Goal: Task Accomplishment & Management: Complete application form

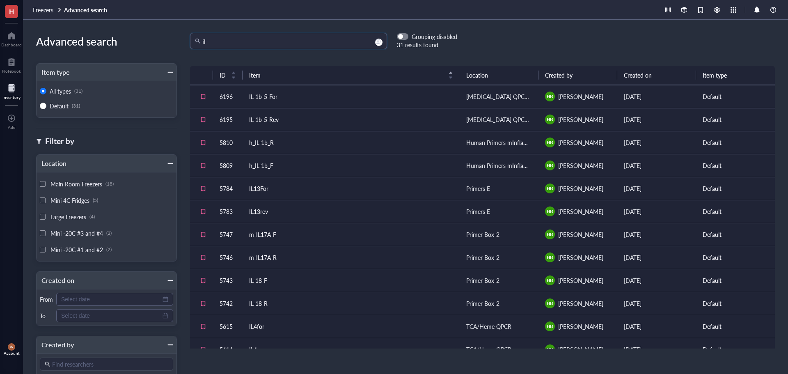
drag, startPoint x: 204, startPoint y: 44, endPoint x: 172, endPoint y: 46, distance: 32.9
click at [172, 46] on div "Advanced search Item type All types (31) Default (31) Filter by Location Main R…" at bounding box center [405, 197] width 765 height 354
drag, startPoint x: 252, startPoint y: 45, endPoint x: 164, endPoint y: 43, distance: 87.9
click at [164, 43] on div "Advanced search Item type All types (31) Default (31) Filter by Location Main R…" at bounding box center [405, 197] width 765 height 354
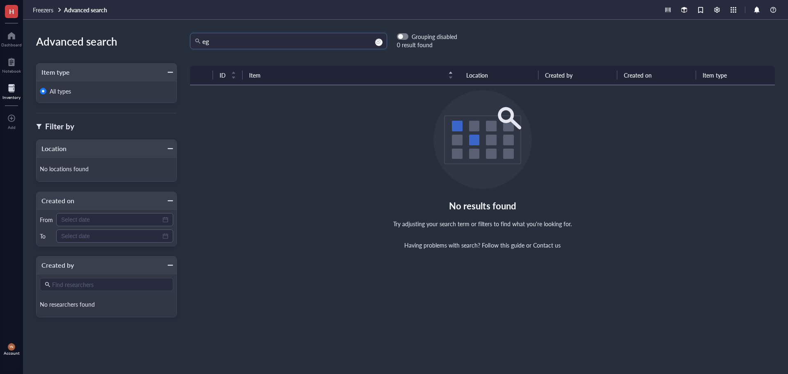
type input "e"
click at [15, 44] on div "Dashboard" at bounding box center [11, 44] width 21 height 5
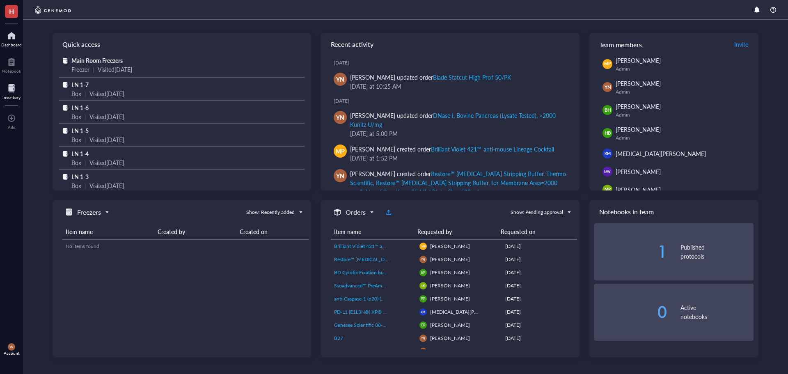
click at [13, 87] on div at bounding box center [11, 88] width 18 height 13
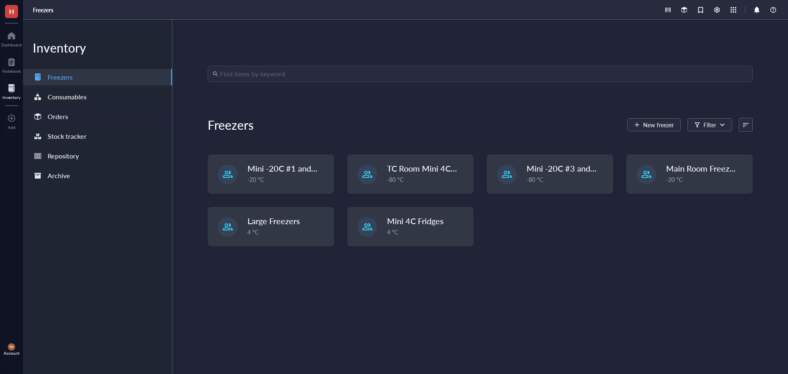
click at [78, 120] on div "Orders" at bounding box center [97, 116] width 149 height 16
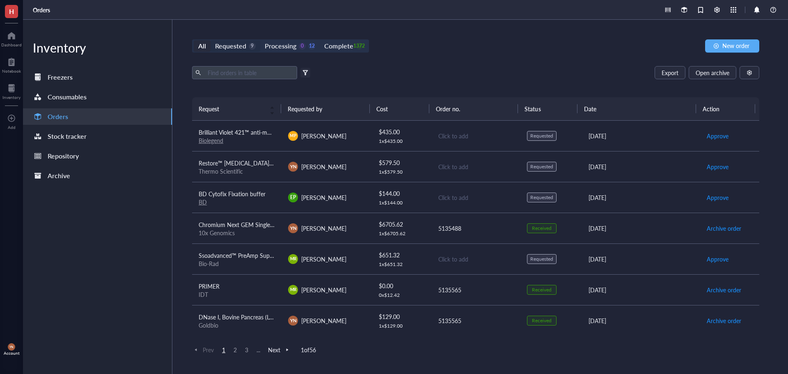
click at [238, 51] on div "Requested" at bounding box center [230, 45] width 31 height 11
click at [211, 40] on input "Requested 9" at bounding box center [211, 40] width 0 height 0
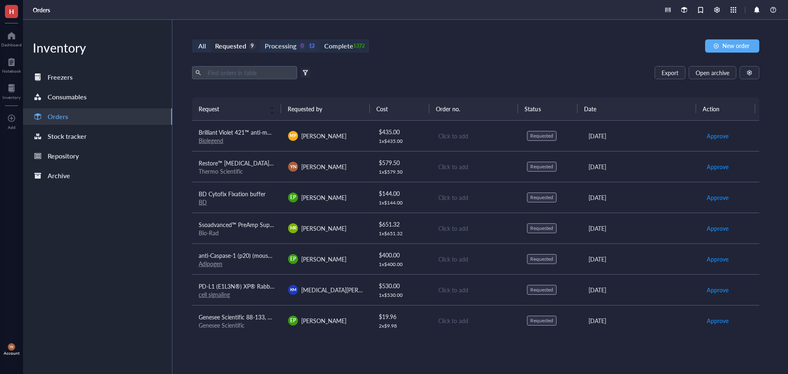
click at [344, 47] on div "Complete" at bounding box center [338, 45] width 29 height 11
click at [320, 40] on input "Complete 1372" at bounding box center [320, 40] width 0 height 0
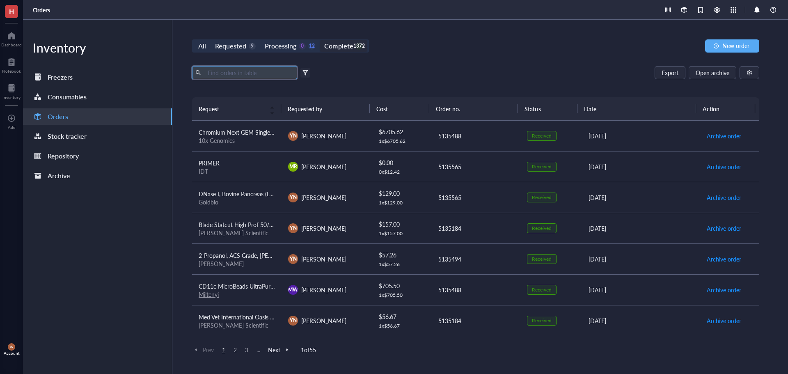
click at [243, 77] on input "text" at bounding box center [249, 73] width 90 height 12
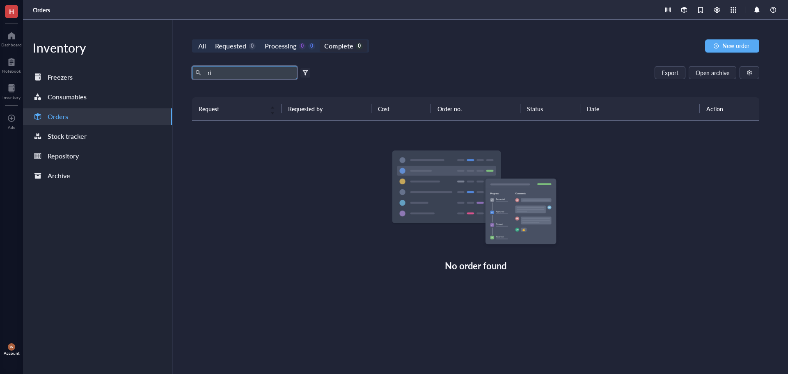
type input "r"
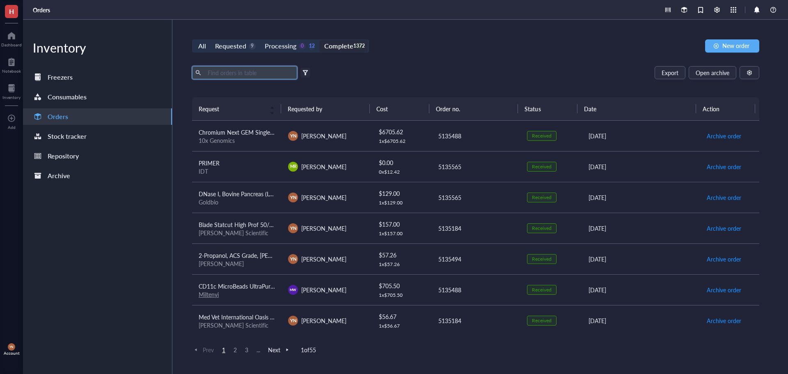
drag, startPoint x: 598, startPoint y: 57, endPoint x: 686, endPoint y: 55, distance: 87.5
click at [601, 57] on div "All Requested 9 Processing 0 12 Complete 1372 New order Export Open archive Fil…" at bounding box center [475, 197] width 607 height 354
click at [732, 45] on span "New order" at bounding box center [736, 45] width 27 height 7
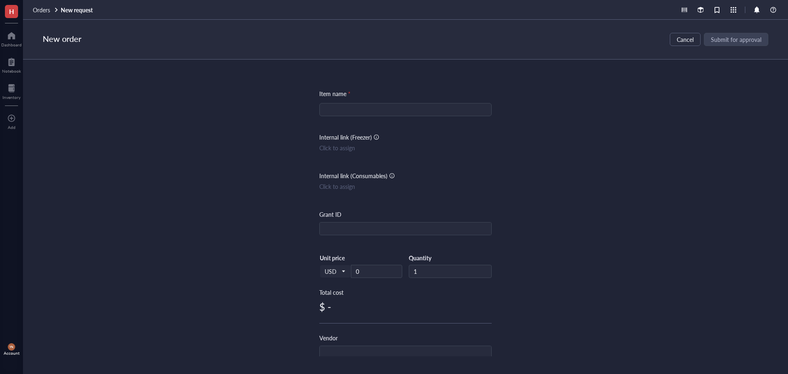
click at [337, 115] on input "search" at bounding box center [405, 109] width 163 height 12
type input "RIPA Buffer"
click at [333, 228] on input "text" at bounding box center [406, 229] width 172 height 13
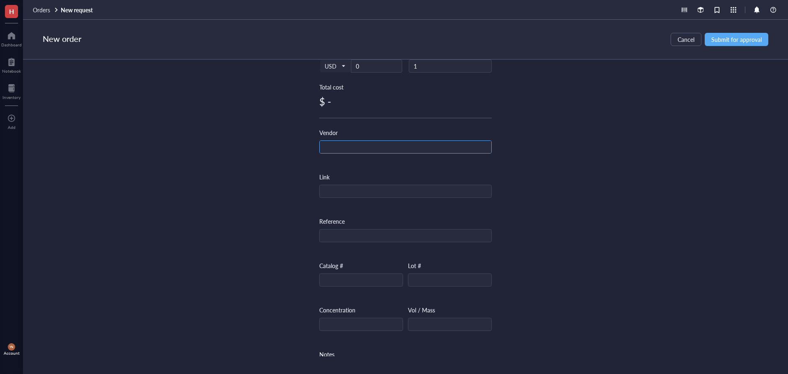
type input "R37"
click at [341, 145] on input "text" at bounding box center [406, 147] width 172 height 13
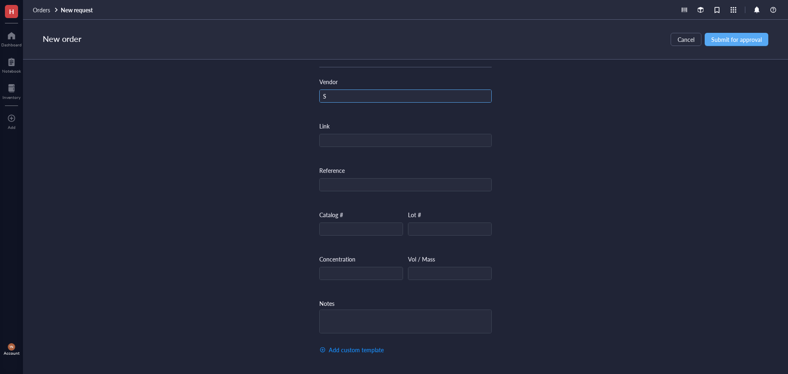
click at [335, 90] on input "S" at bounding box center [406, 96] width 172 height 13
click at [699, 96] on div "Item name * RIPA Buffer Internal link (Freezer) Click to assign Internal link (…" at bounding box center [405, 208] width 765 height 297
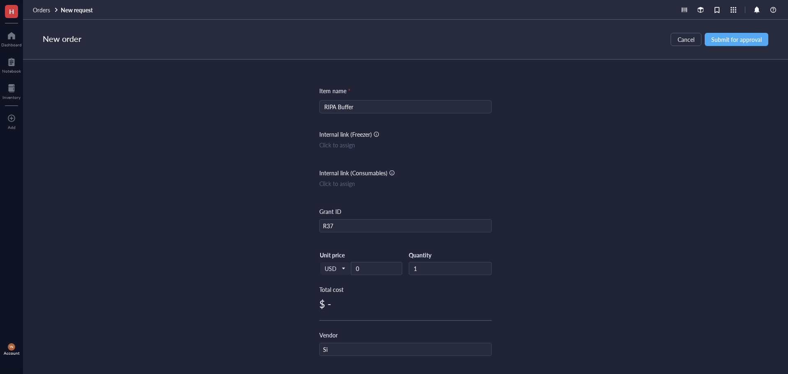
scroll to position [0, 0]
click at [756, 43] on span "Submit for approval" at bounding box center [737, 39] width 51 height 7
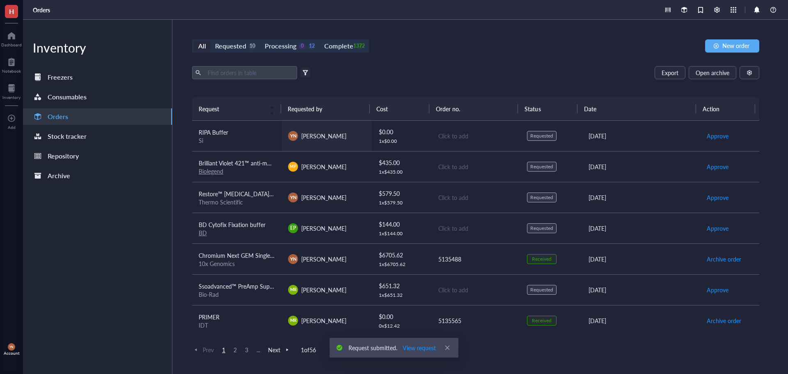
drag, startPoint x: 220, startPoint y: 139, endPoint x: 301, endPoint y: 142, distance: 81.0
click at [220, 139] on div "Si" at bounding box center [237, 140] width 76 height 7
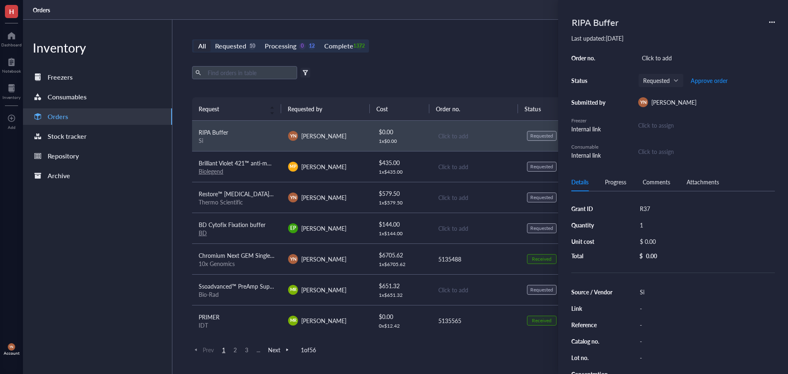
click at [650, 292] on div "Si" at bounding box center [705, 291] width 139 height 11
click at [653, 289] on input "Si" at bounding box center [649, 292] width 25 height 11
type input "Sigma [PERSON_NAME]"
click at [644, 339] on div "-" at bounding box center [705, 340] width 139 height 11
type input "R0278-500ML"
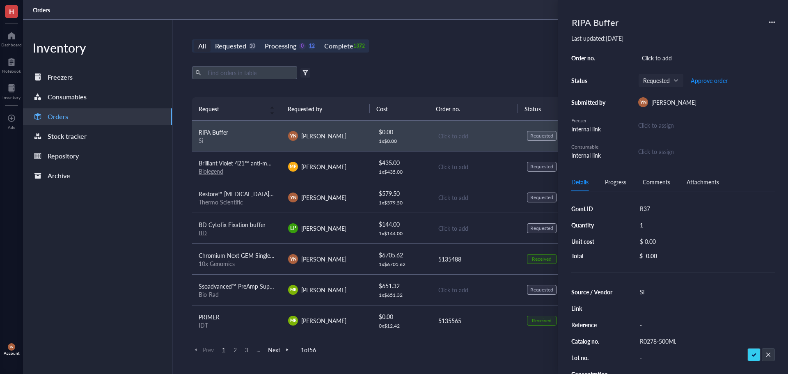
scroll to position [0, 0]
click at [655, 294] on div "Si" at bounding box center [705, 291] width 139 height 11
type input "Sigma [PERSON_NAME]"
click at [418, 61] on div "All Requested 10 Processing 0 12 Complete 1372 New order Export Open archive Fi…" at bounding box center [475, 197] width 607 height 354
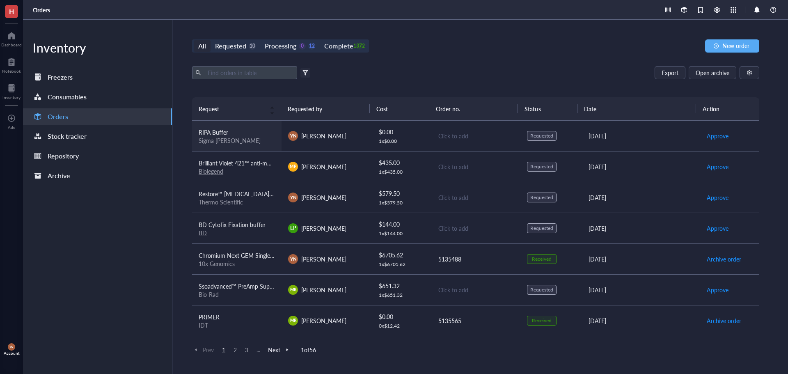
click at [216, 151] on td "RIPA Buffer Sigma [PERSON_NAME]" at bounding box center [237, 136] width 90 height 31
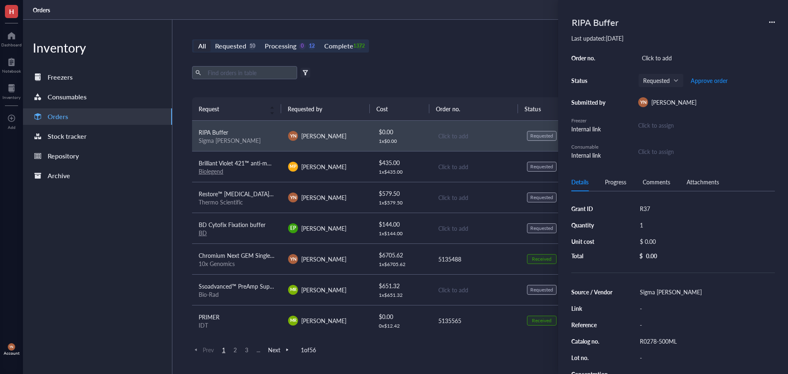
click at [651, 340] on div "R0278-500ML" at bounding box center [705, 340] width 139 height 11
click at [651, 340] on input "R0278-500ML" at bounding box center [658, 341] width 43 height 11
click at [652, 340] on input "R0278-500ML" at bounding box center [658, 341] width 43 height 11
click at [663, 343] on input "R0278-500ML" at bounding box center [658, 341] width 43 height 11
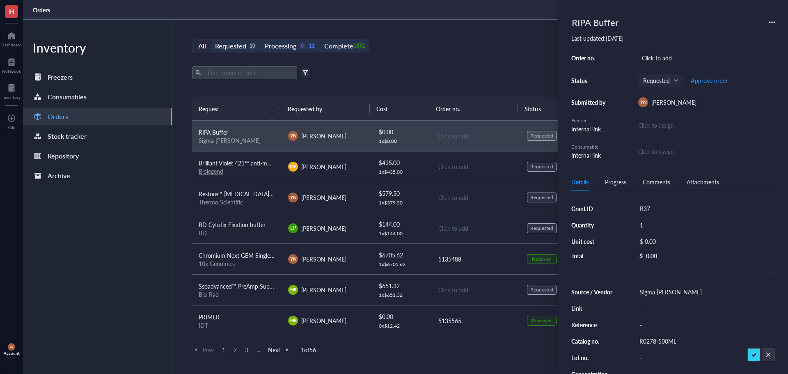
scroll to position [0, 0]
drag, startPoint x: 656, startPoint y: 343, endPoint x: 589, endPoint y: 340, distance: 67.0
click at [593, 340] on div "Source / Vendor Sigma [PERSON_NAME] Link - Reference - Catalog no. R0278-500ML …" at bounding box center [674, 349] width 204 height 126
click at [664, 341] on input "R0278-500ML" at bounding box center [658, 341] width 43 height 11
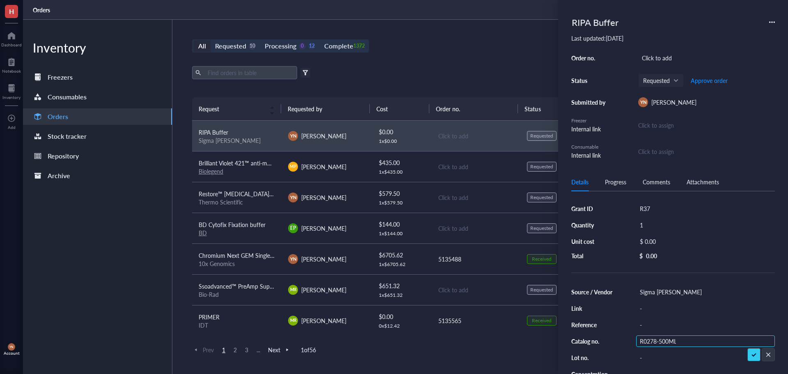
click at [664, 341] on input "R0278-500ML" at bounding box center [658, 341] width 43 height 11
click at [420, 76] on div "Export Open archive" at bounding box center [475, 72] width 567 height 13
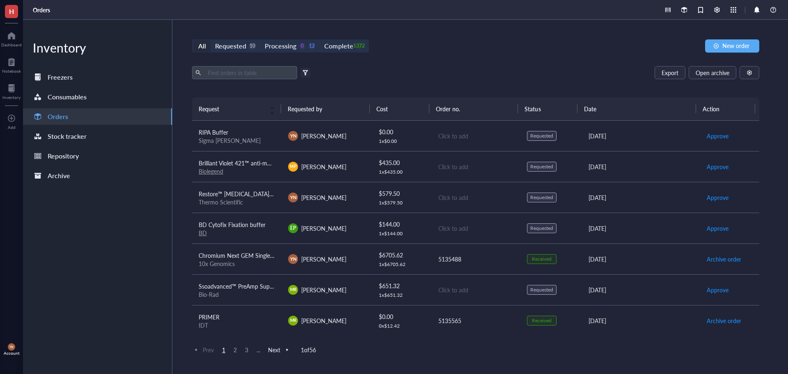
click at [578, 27] on div "All Requested 10 Processing 0 12 Complete 1372 New order Export Open archive Fi…" at bounding box center [475, 197] width 607 height 354
click at [238, 48] on div "Requested" at bounding box center [230, 45] width 31 height 11
click at [211, 40] on input "Requested 10" at bounding box center [211, 40] width 0 height 0
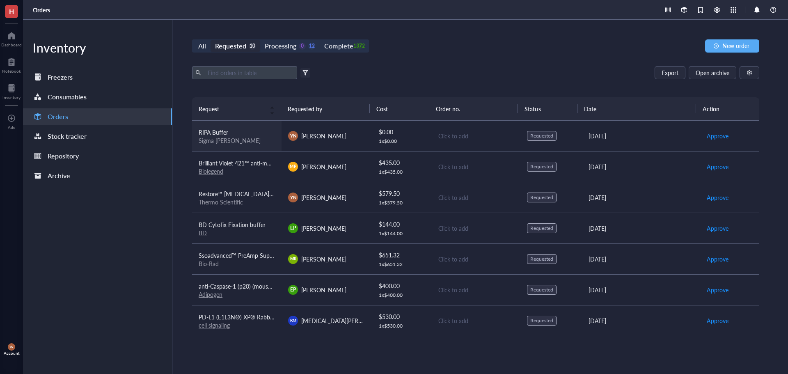
click at [254, 131] on div "RIPA Buffer" at bounding box center [237, 132] width 76 height 9
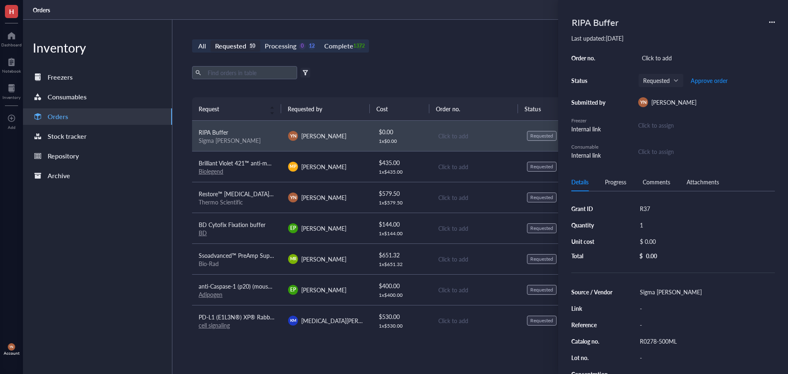
click at [774, 20] on icon at bounding box center [772, 22] width 6 height 6
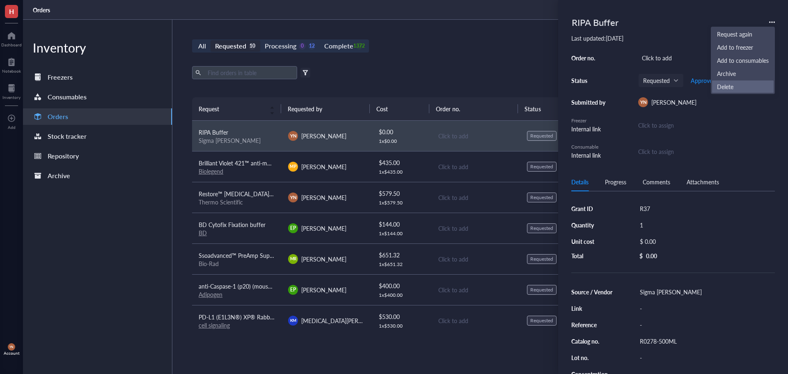
click at [739, 85] on span "Delete" at bounding box center [743, 86] width 52 height 9
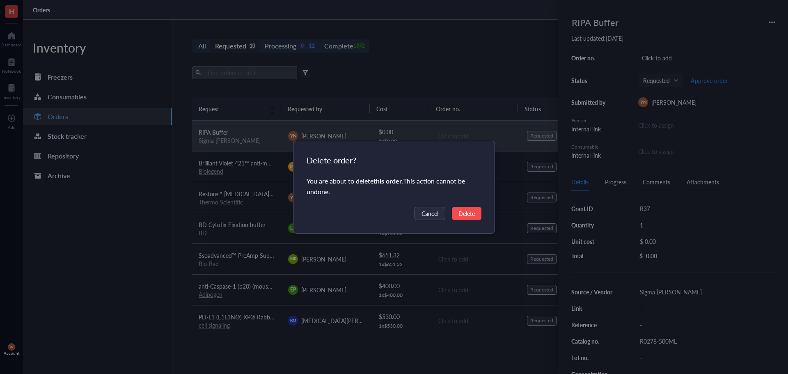
click at [469, 211] on span "Delete" at bounding box center [467, 213] width 16 height 9
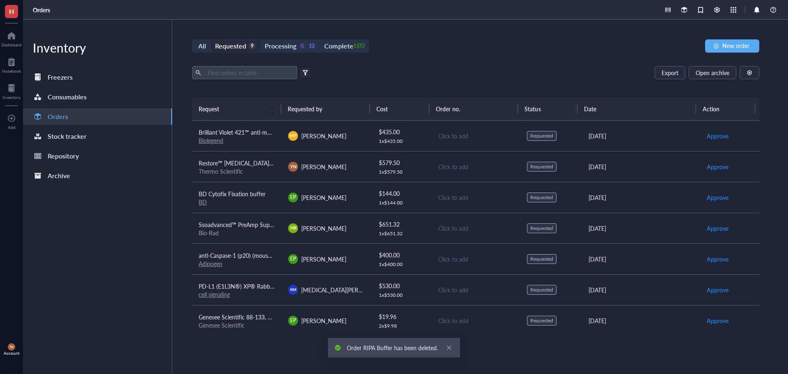
click at [469, 53] on div "All Requested 9 Processing 0 12 Complete 1372 New order Export Open archive Fil…" at bounding box center [475, 197] width 607 height 354
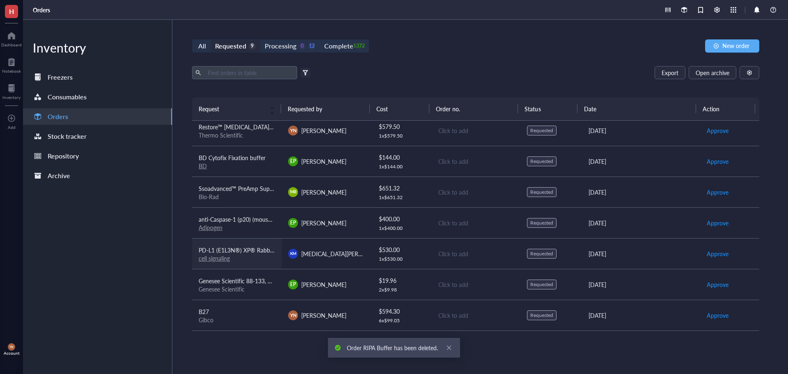
scroll to position [62, 0]
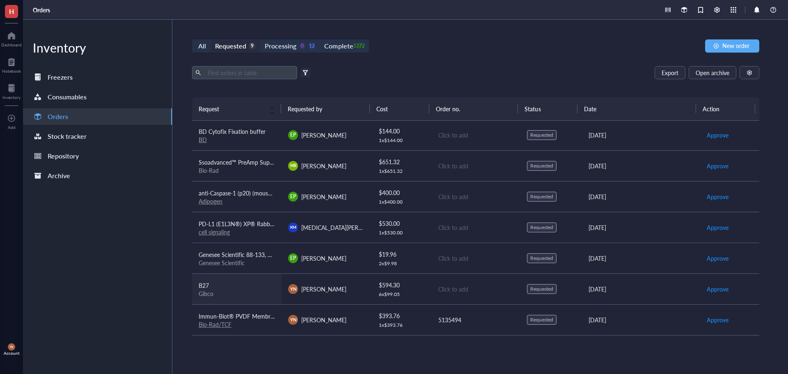
click at [243, 290] on div "Gibco" at bounding box center [237, 293] width 76 height 7
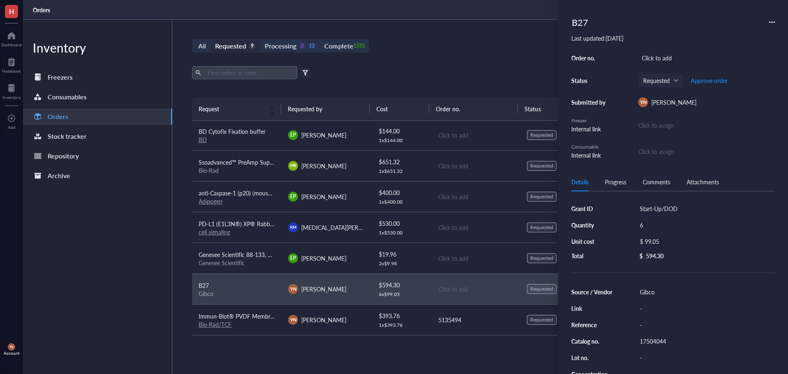
click at [665, 237] on div "$ 99.05" at bounding box center [703, 241] width 135 height 11
click at [685, 247] on input "99.05" at bounding box center [713, 242] width 116 height 13
type input "121.84"
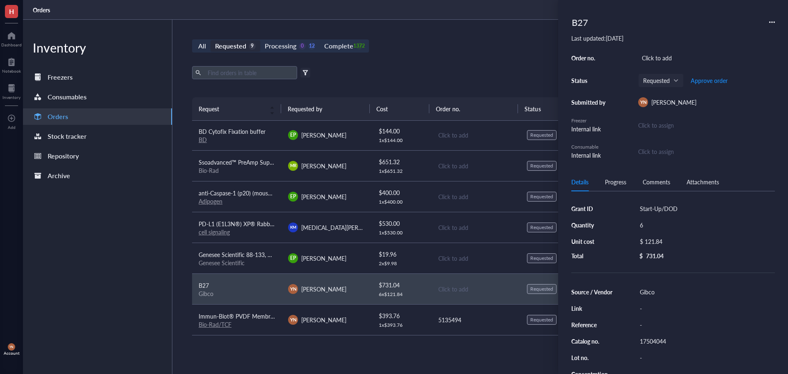
click at [659, 223] on div "6" at bounding box center [705, 224] width 139 height 11
type input "4"
click at [653, 56] on div "Click to add" at bounding box center [706, 57] width 137 height 11
click at [664, 58] on input "Start-Up DOD" at bounding box center [662, 58] width 46 height 11
type input "Start-Up/ DOD"
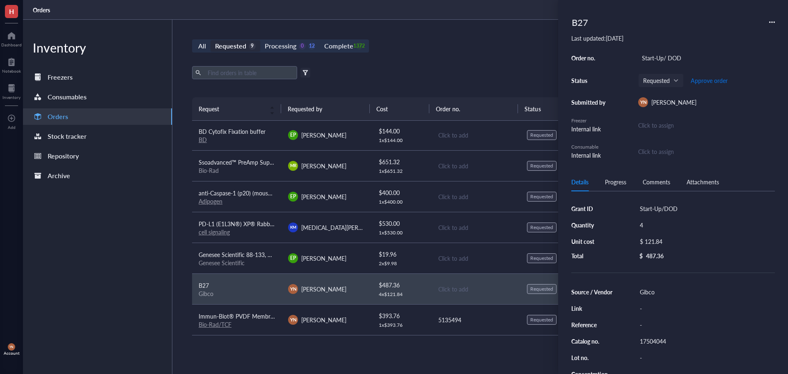
click at [710, 78] on span "Approve order" at bounding box center [709, 80] width 37 height 7
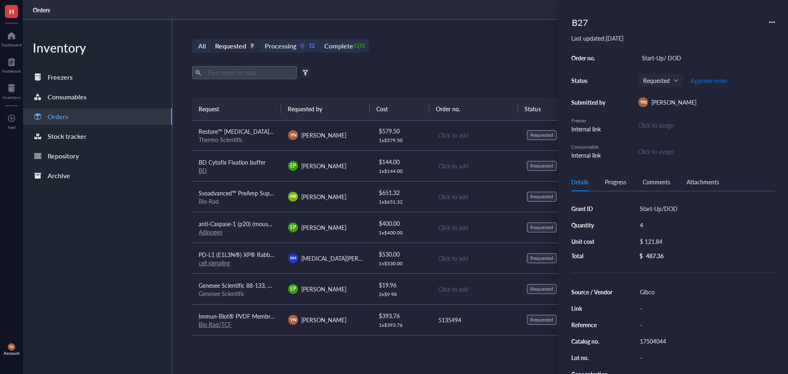
scroll to position [32, 0]
click at [710, 78] on span "Approve order" at bounding box center [709, 80] width 37 height 7
click at [528, 62] on div "All Requested 8 Processing 0 13 Complete 1372 New order Export Open archive Fil…" at bounding box center [475, 197] width 607 height 354
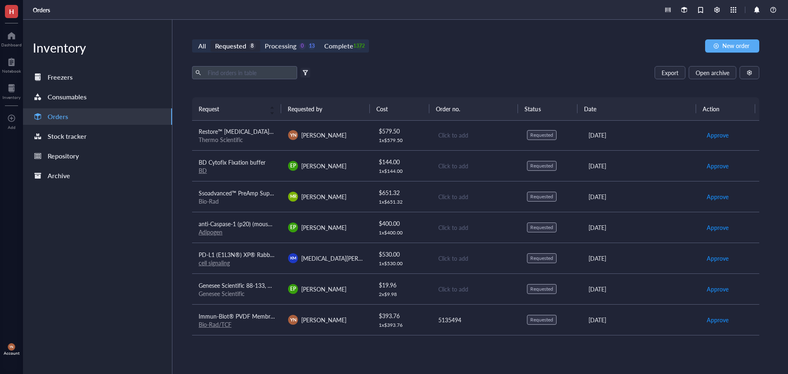
click at [459, 61] on div "All Requested 8 Processing 0 13 Complete 1372 New order Export Open archive Fil…" at bounding box center [475, 197] width 607 height 354
click at [731, 48] on span "New order" at bounding box center [736, 45] width 27 height 7
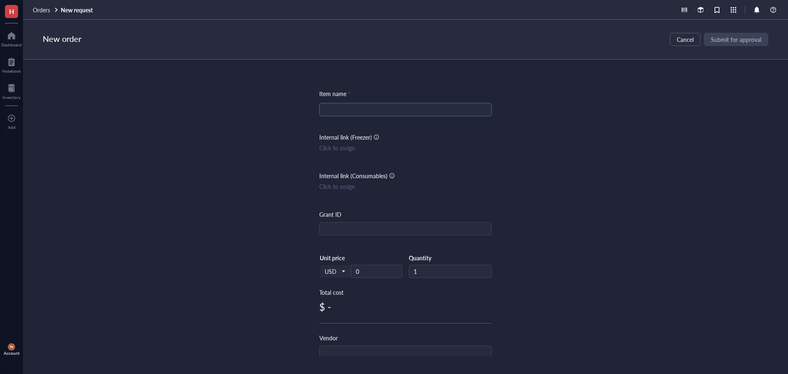
click at [337, 108] on input "search" at bounding box center [405, 109] width 163 height 12
paste input "Thermo Scientific™ RIPA Lysis and Extraction Buffer"
click at [320, 107] on div "Thermo Scientific™ RIPA Lysis and Extraction Buffer" at bounding box center [405, 109] width 172 height 13
click at [322, 110] on div "Thermo Scientific™ RIPA Lysis and Extraction Buffer" at bounding box center [405, 109] width 172 height 13
click at [328, 110] on input "Thermo Scientific™ RIPA Lysis and Extraction Buffer" at bounding box center [405, 109] width 163 height 12
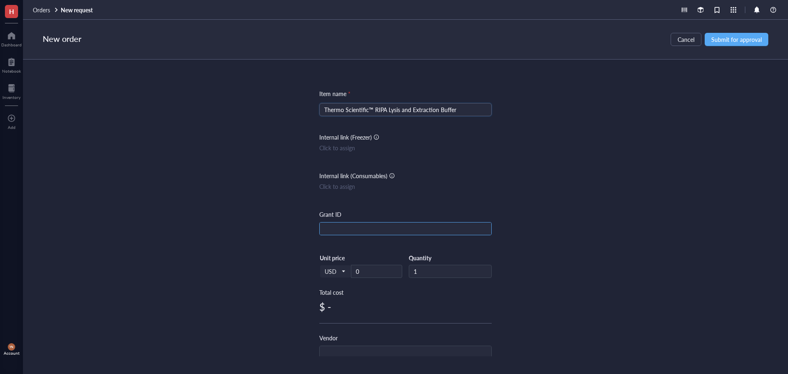
type input "Thermo Scientific™ RIPA Lysis and Extraction Buffer"
click at [341, 227] on input "text" at bounding box center [406, 229] width 172 height 13
type input "Start-Up/DOD"
click at [626, 183] on div "Item name * Thermo Scientific™ RIPA Lysis and Extraction Buffer Internal link (…" at bounding box center [405, 208] width 765 height 297
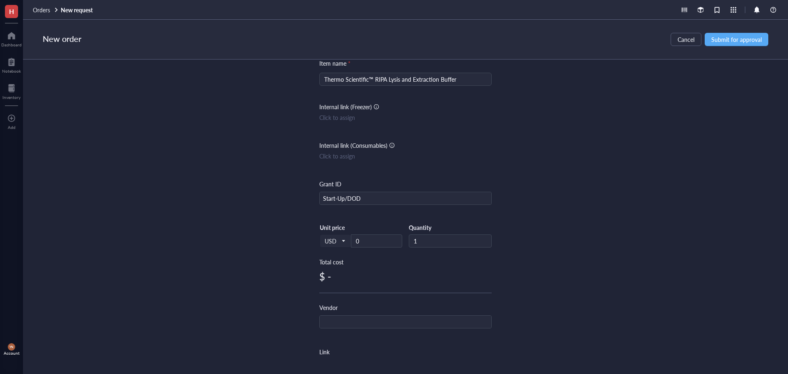
scroll to position [82, 0]
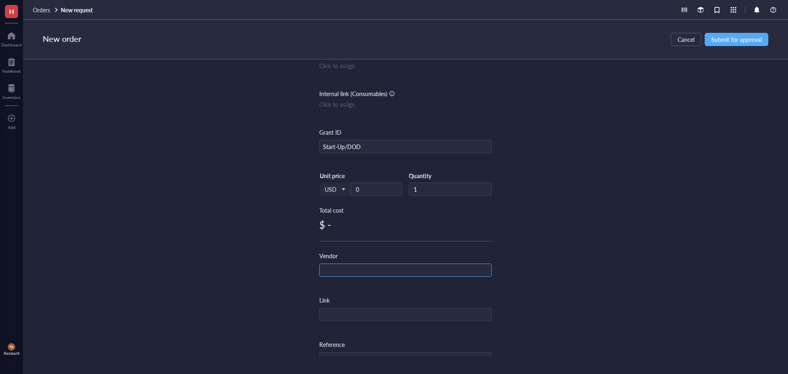
click at [358, 269] on input "text" at bounding box center [406, 270] width 172 height 13
drag, startPoint x: 630, startPoint y: 156, endPoint x: 636, endPoint y: 147, distance: 10.1
click at [631, 154] on div "Item name * Thermo Scientific™ RIPA Lysis and Extraction Buffer Internal link (…" at bounding box center [405, 208] width 765 height 297
click at [729, 34] on button "Submit for approval" at bounding box center [737, 39] width 64 height 13
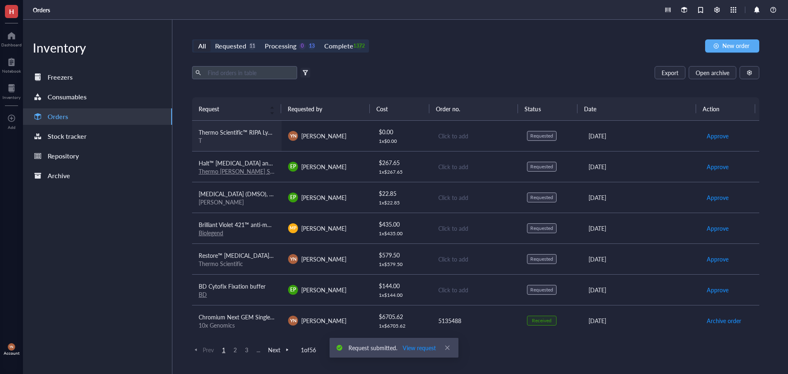
click at [256, 140] on div "T" at bounding box center [237, 140] width 76 height 7
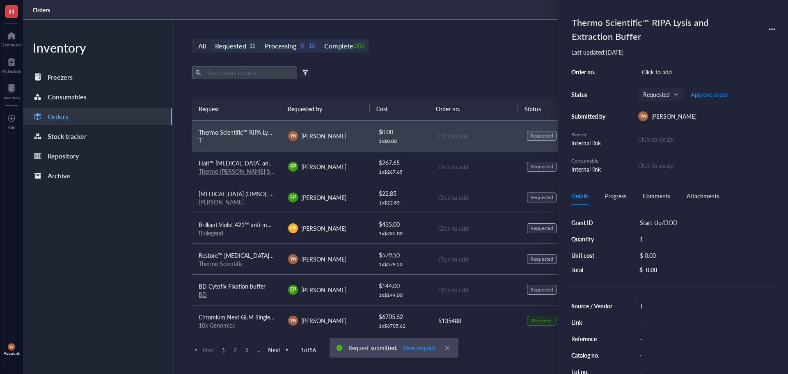
click at [643, 305] on div "T" at bounding box center [705, 305] width 139 height 11
click at [653, 305] on input "T" at bounding box center [649, 306] width 25 height 11
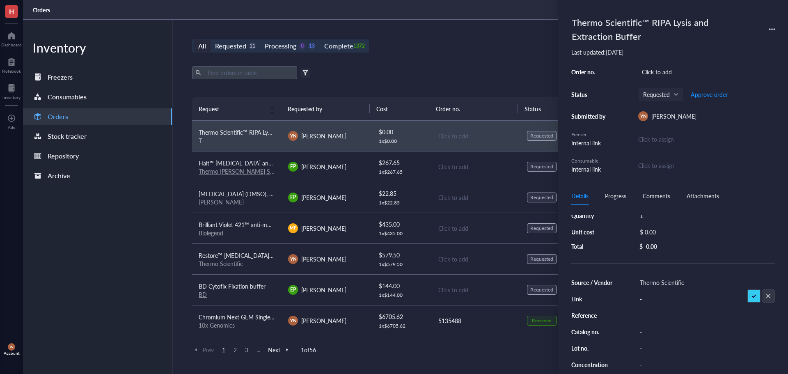
scroll to position [41, 0]
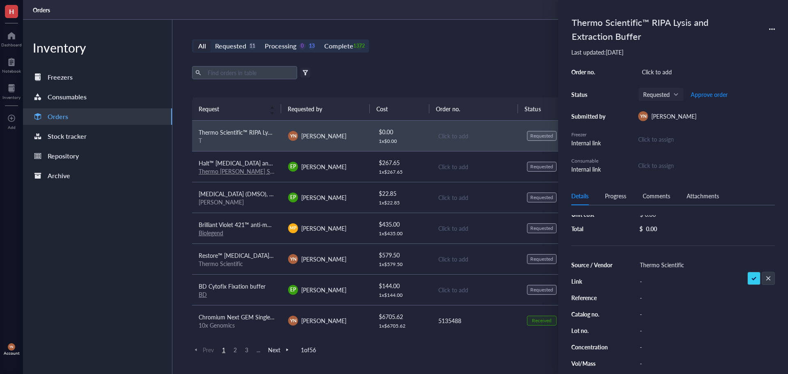
type input "Thermo Scientific"
drag, startPoint x: 658, startPoint y: 321, endPoint x: 651, endPoint y: 315, distance: 9.3
click at [658, 321] on div "Source / Vendor Thermo Scientific Link - Reference - Catalog no. - Lot no. - Co…" at bounding box center [674, 322] width 204 height 126
click at [650, 314] on div "-" at bounding box center [705, 313] width 139 height 11
type input "PI89900"
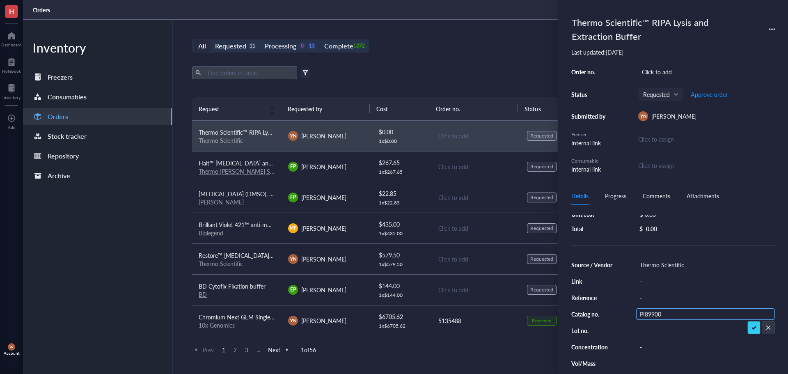
scroll to position [0, 0]
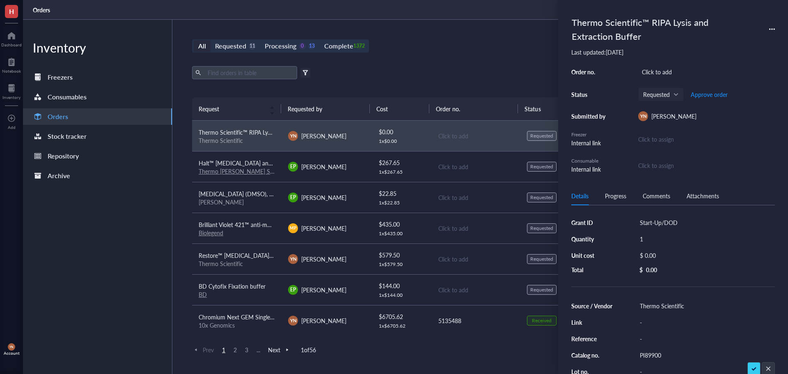
click at [668, 254] on div "$ 0.00" at bounding box center [703, 255] width 135 height 11
click at [676, 255] on input "0.00" at bounding box center [713, 256] width 116 height 13
click at [673, 257] on input "0.00" at bounding box center [713, 256] width 116 height 13
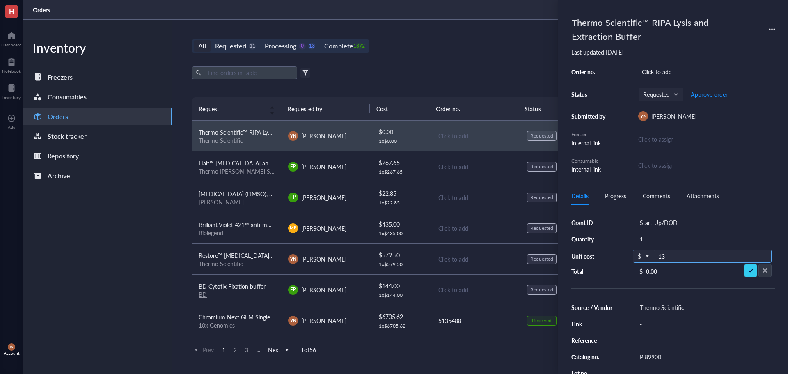
type input "131"
click at [455, 57] on div "All Requested 11 Processing 0 13 Complete 1372 New order Export Open archive Fi…" at bounding box center [475, 197] width 607 height 354
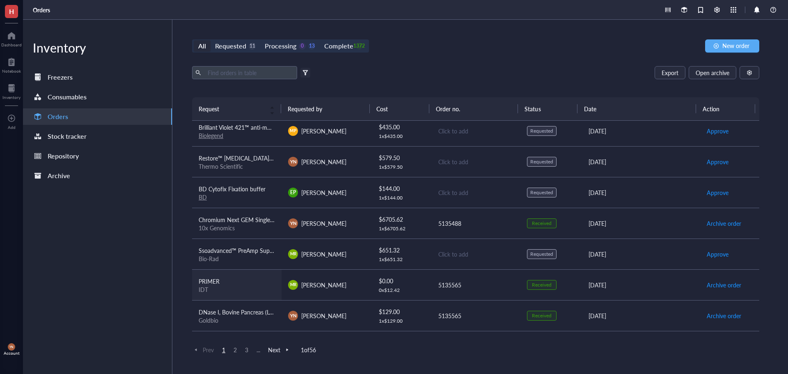
scroll to position [123, 0]
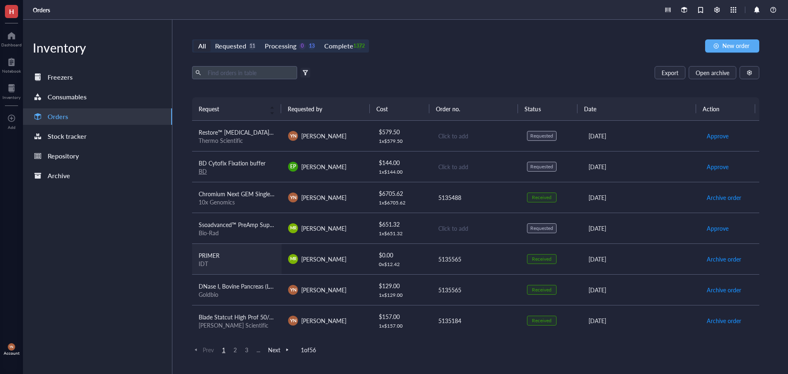
click at [231, 255] on div "PRIMER" at bounding box center [237, 255] width 76 height 9
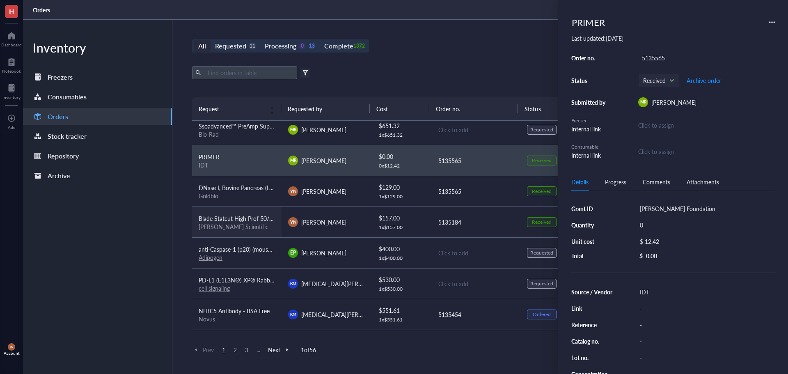
scroll to position [246, 0]
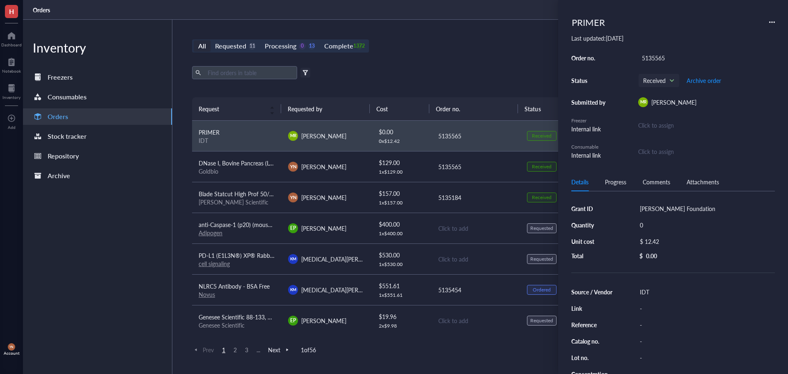
click at [240, 52] on div "All Requested 11 Processing 0 13 Complete 1372" at bounding box center [280, 45] width 177 height 13
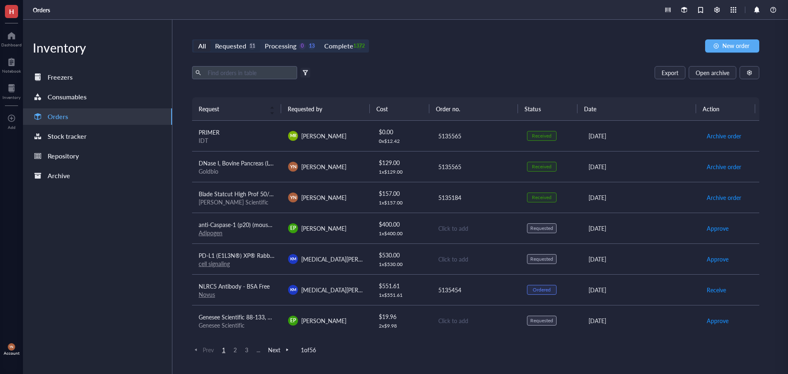
click at [238, 46] on div "Requested" at bounding box center [230, 45] width 31 height 11
click at [211, 40] on input "Requested 11" at bounding box center [211, 40] width 0 height 0
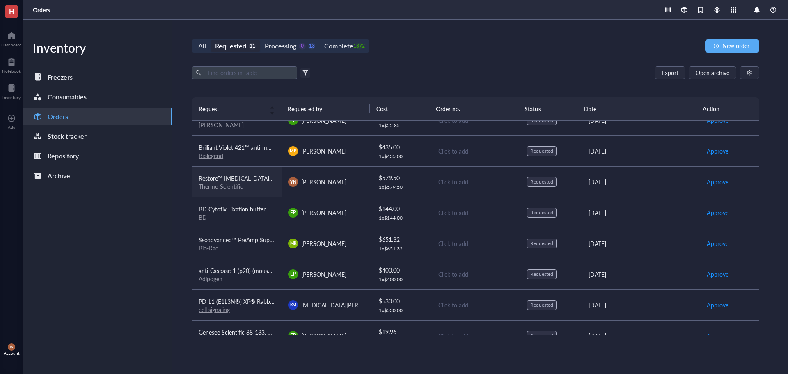
scroll to position [124, 0]
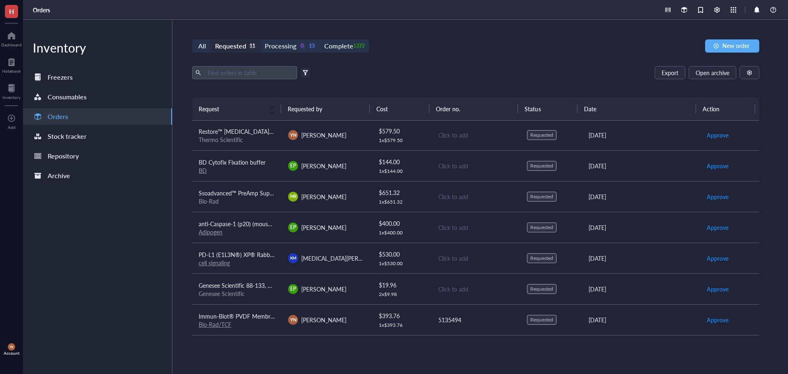
click at [147, 289] on div "Inventory Freezers Consumables Orders Stock tracker Repository Archive" at bounding box center [97, 197] width 149 height 354
click at [156, 250] on div "Inventory Freezers Consumables Orders Stock tracker Repository Archive" at bounding box center [97, 197] width 149 height 354
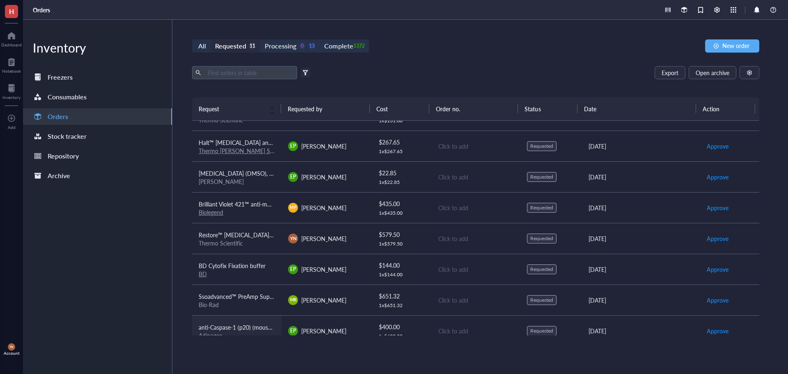
scroll to position [1, 0]
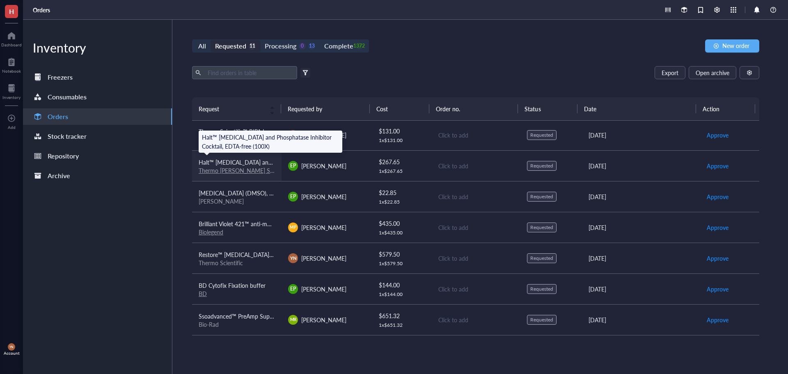
click at [245, 162] on span "Halt™ [MEDICAL_DATA] and Phosphatase Inhibitor Cocktail, EDTA-free (100X)" at bounding box center [299, 162] width 200 height 8
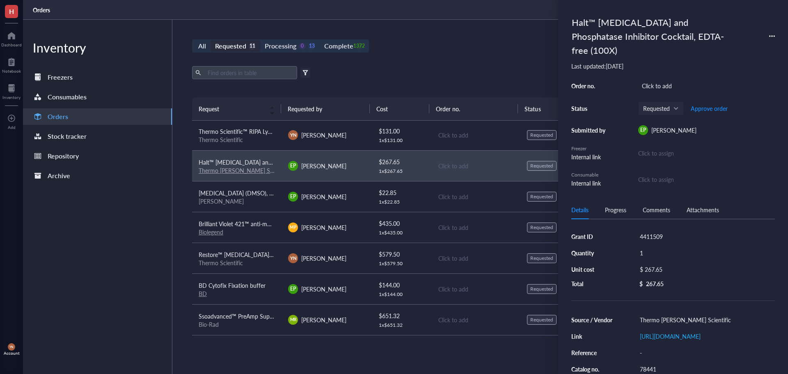
click at [656, 363] on div "78441" at bounding box center [705, 368] width 139 height 11
click at [656, 364] on input "78441" at bounding box center [649, 369] width 25 height 11
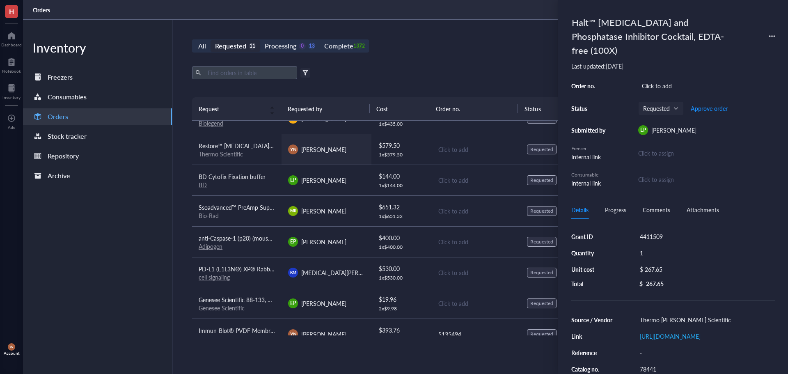
scroll to position [124, 0]
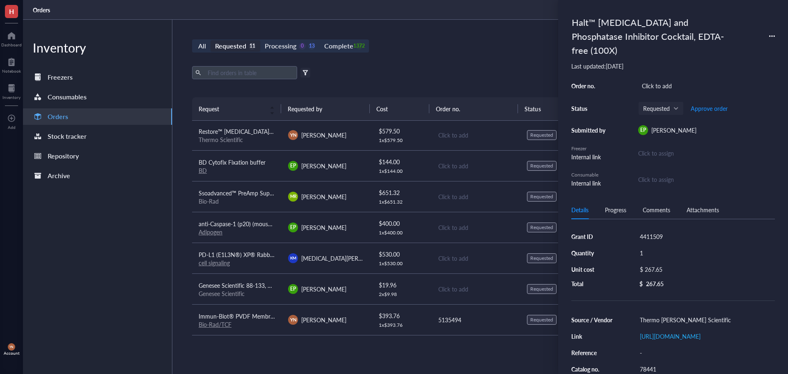
click at [66, 250] on div "Inventory Freezers Consumables Orders Stock tracker Repository Archive" at bounding box center [97, 197] width 149 height 354
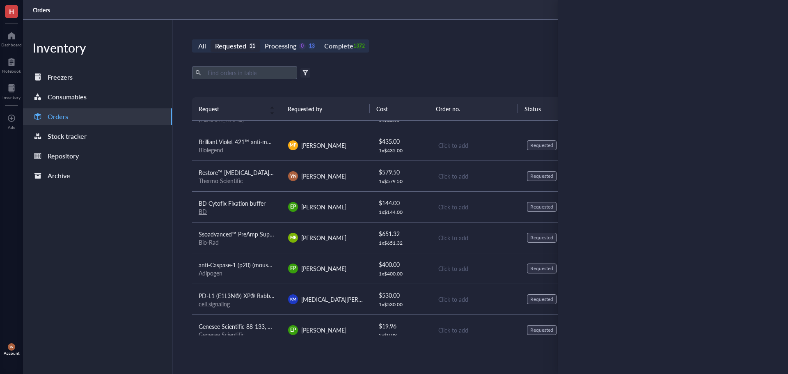
click at [165, 265] on div "Inventory Freezers Consumables Orders Stock tracker Repository Archive" at bounding box center [97, 197] width 149 height 354
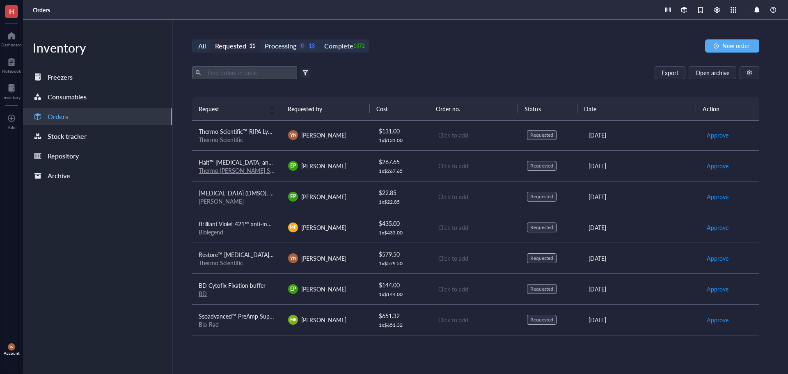
scroll to position [0, 0]
click at [251, 133] on span "Thermo Scientific™ RIPA Lysis and Extraction Buffer" at bounding box center [265, 132] width 132 height 8
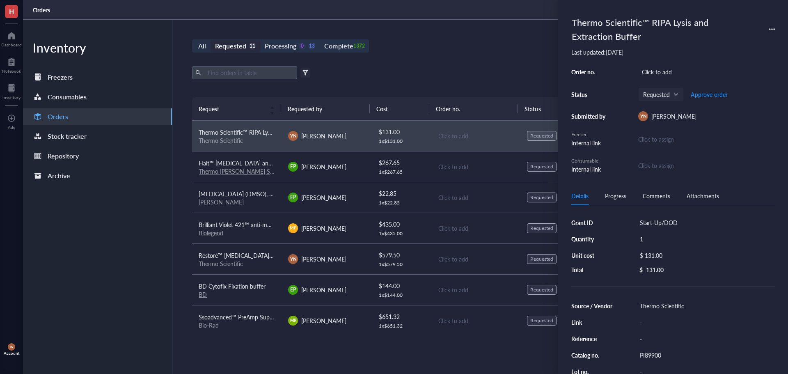
click at [700, 308] on div "Thermo Scientific" at bounding box center [705, 305] width 139 height 11
click at [699, 308] on input "Thermo Scientific" at bounding box center [668, 306] width 62 height 11
type input "Thermo Scientific/TCF"
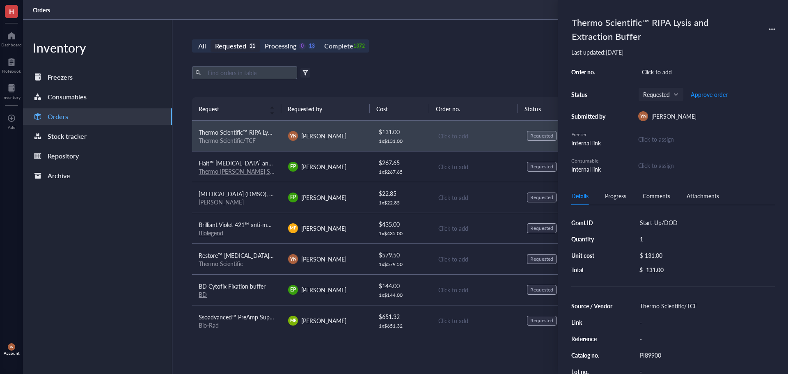
scroll to position [124, 0]
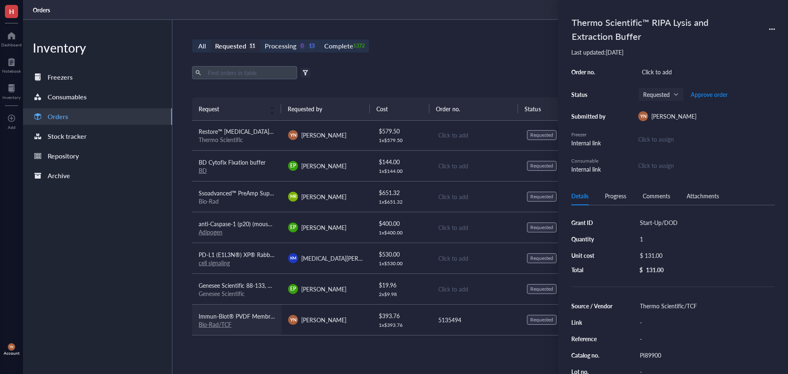
click at [257, 319] on span "Immun-Blot® PVDF Membrane, Roll, 26 cm x 3.3 m, 1620177" at bounding box center [278, 316] width 159 height 8
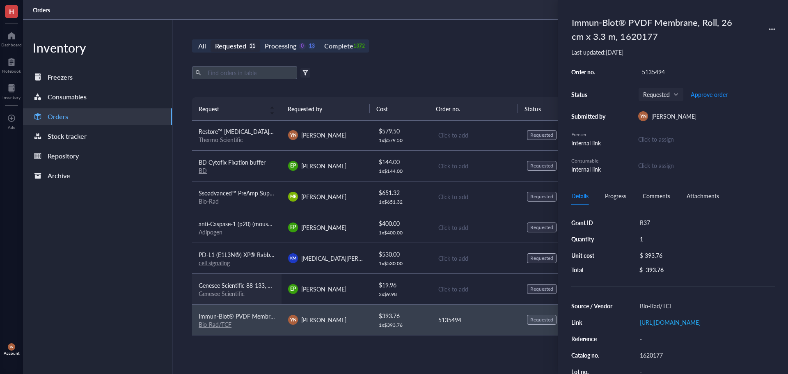
click at [264, 283] on span "Genesee Scientific 88-133, Liquid Bleach Germicidal Ultra Bleach, 1 Gallon/Unit" at bounding box center [299, 285] width 201 height 8
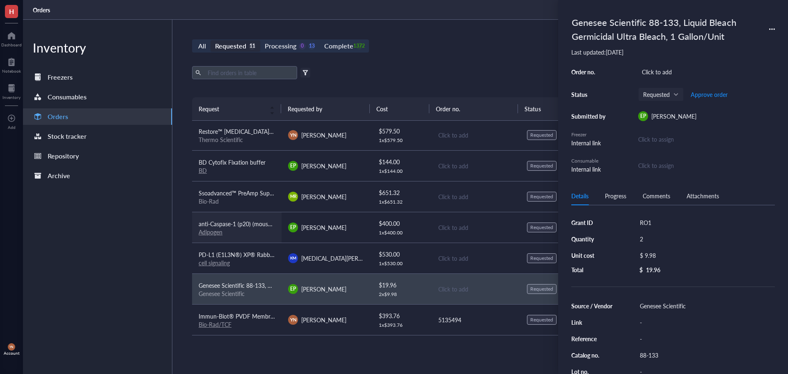
click at [238, 223] on span "anti-Caspase-1 (p20) (mouse), mAb (Casper-1)" at bounding box center [257, 224] width 116 height 8
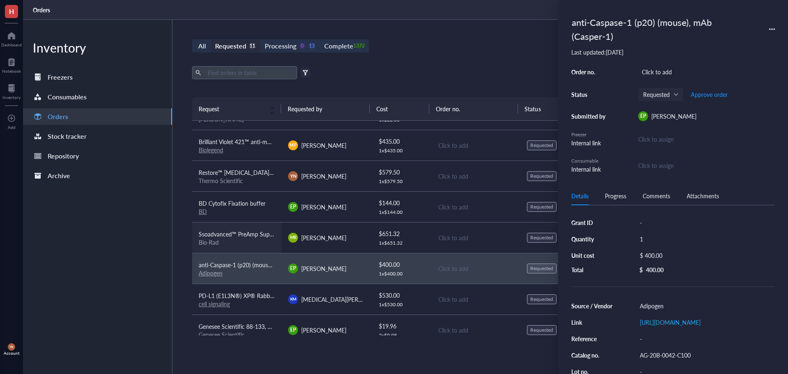
scroll to position [0, 0]
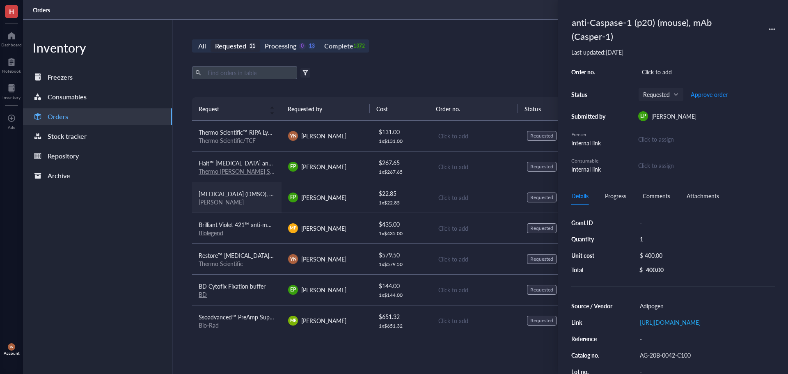
click at [245, 191] on span "[MEDICAL_DATA] (DMSO), Hybri-Max™, sterile, suitable for hybridoma, ≥99.7%" at bounding box center [300, 194] width 202 height 8
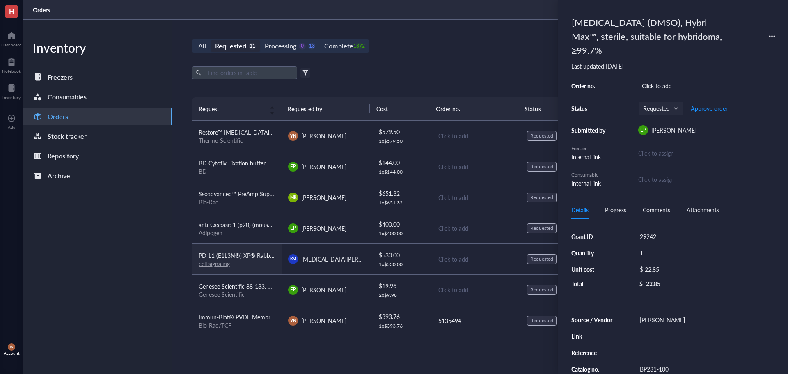
scroll to position [124, 0]
